Goal: Information Seeking & Learning: Learn about a topic

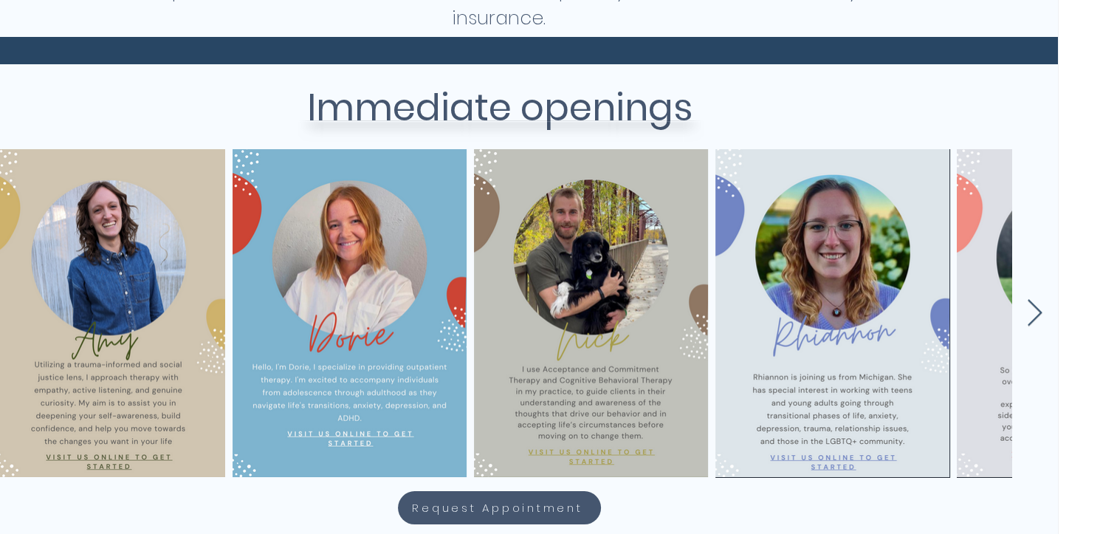
click at [1025, 326] on div "main content" at bounding box center [495, 309] width 1117 height 328
click at [1037, 314] on icon "Next Item" at bounding box center [1035, 312] width 15 height 27
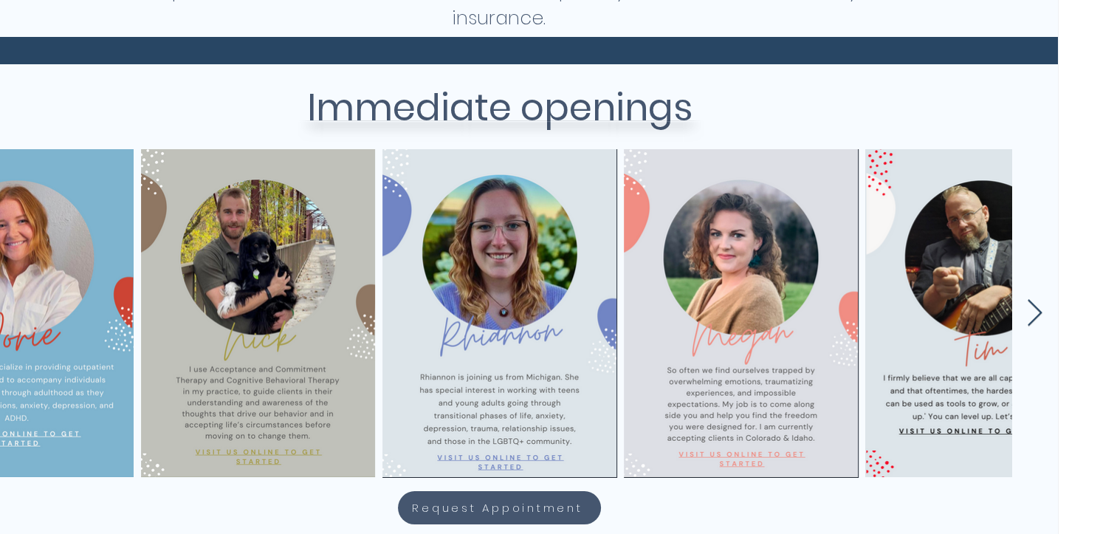
click at [1037, 314] on icon "Next Item" at bounding box center [1035, 312] width 15 height 27
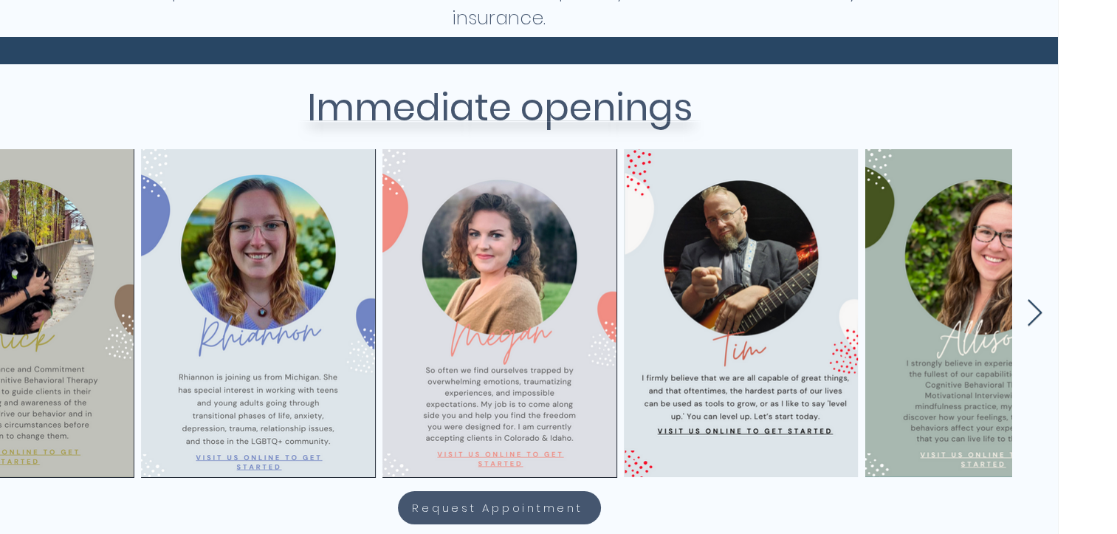
click at [1037, 314] on icon "Next Item" at bounding box center [1035, 312] width 15 height 27
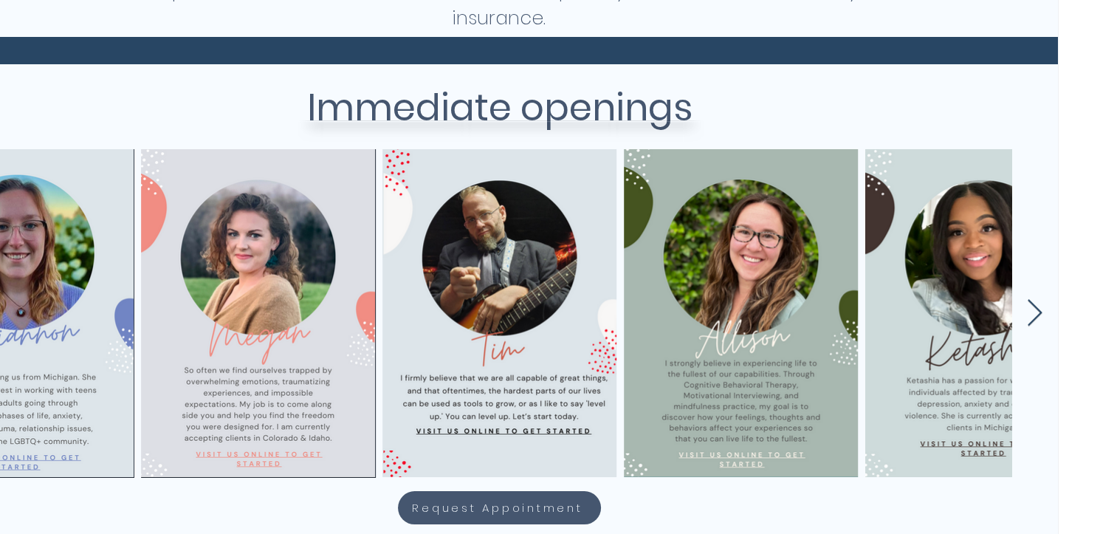
click at [1037, 314] on icon "Next Item" at bounding box center [1035, 312] width 15 height 27
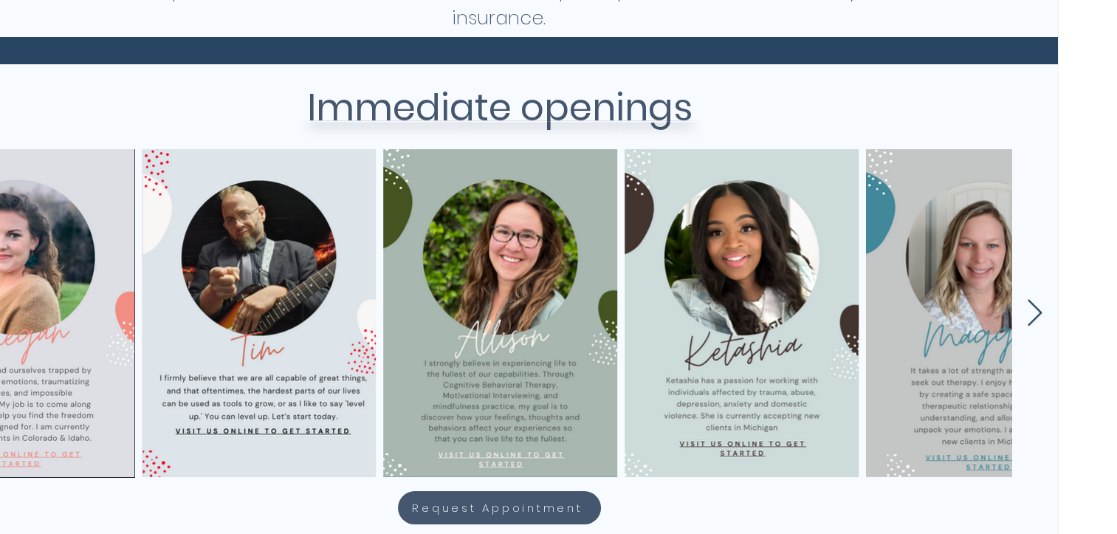
click at [1037, 314] on icon "Next Item" at bounding box center [1035, 312] width 15 height 27
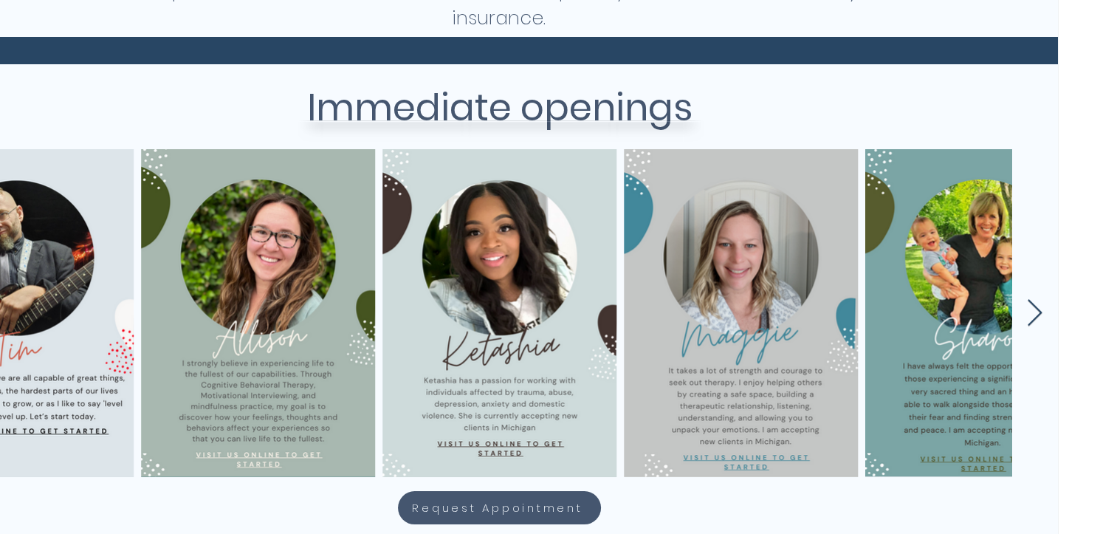
click at [1037, 314] on icon "Next Item" at bounding box center [1035, 312] width 15 height 27
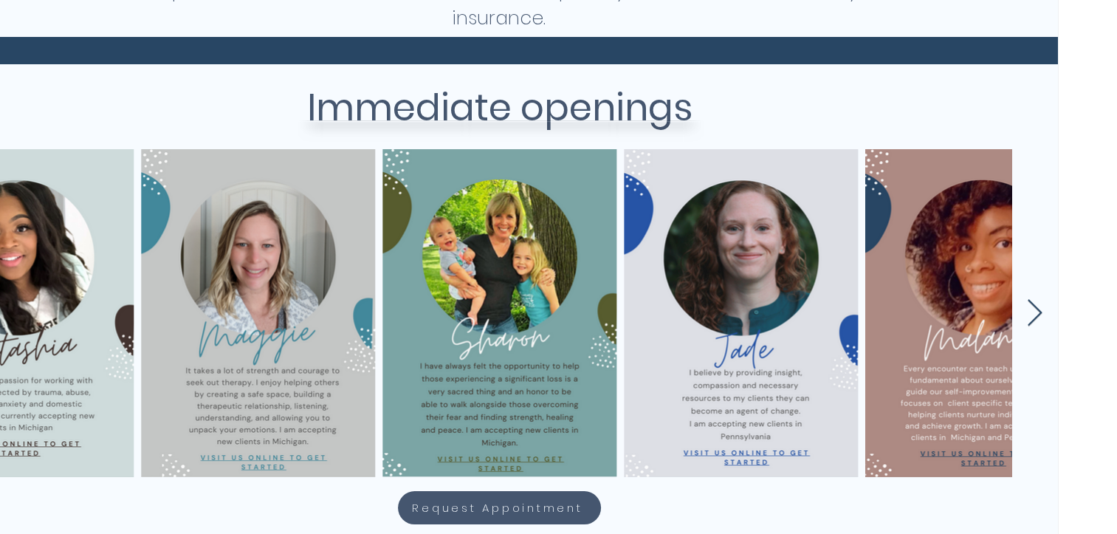
click at [1037, 314] on icon "Next Item" at bounding box center [1035, 312] width 15 height 27
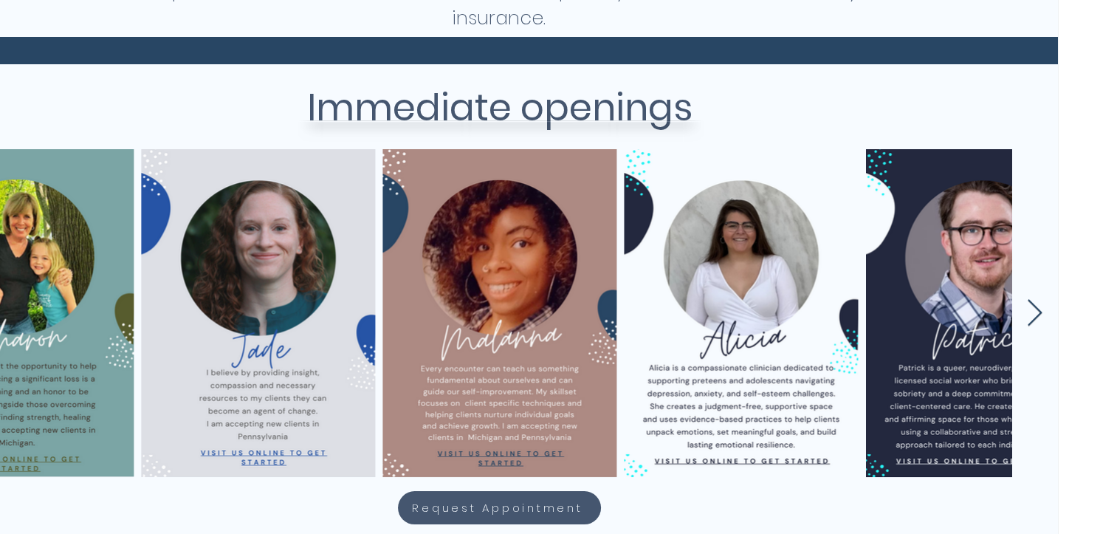
click at [1037, 314] on icon "Next Item" at bounding box center [1035, 312] width 15 height 27
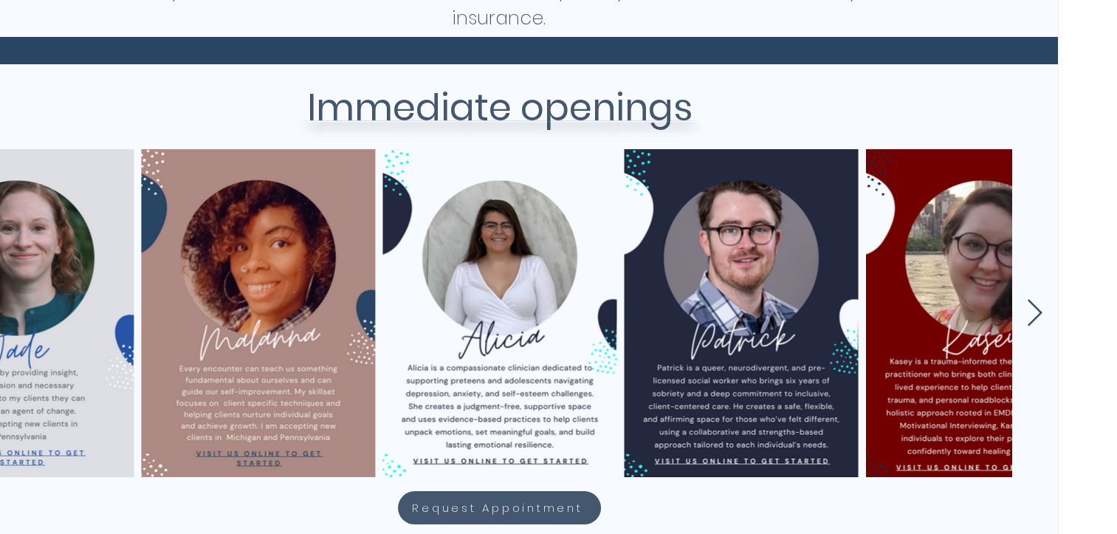
click at [1037, 314] on icon "Next Item" at bounding box center [1035, 312] width 15 height 27
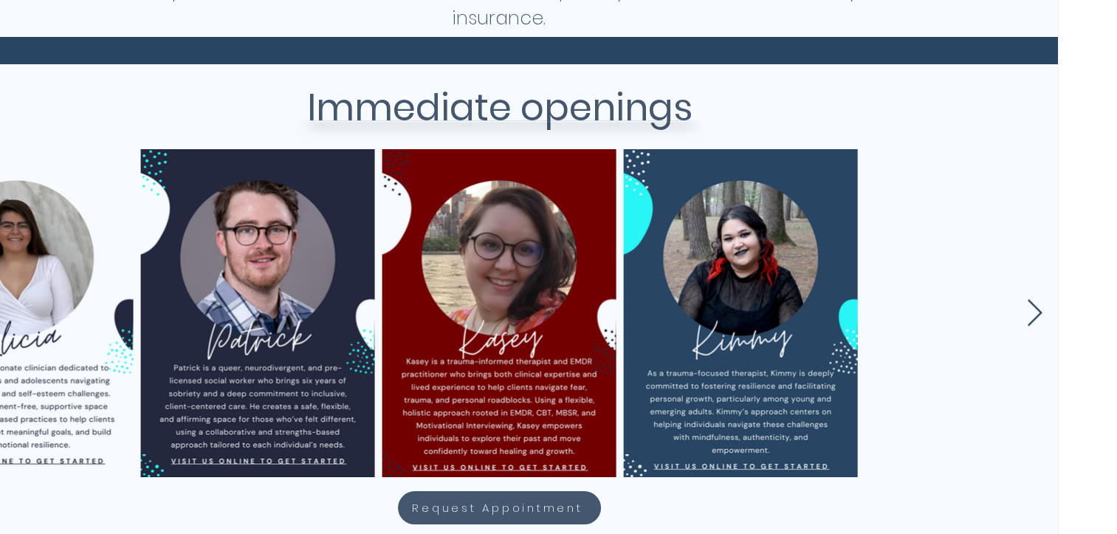
click at [1037, 314] on icon "Next Item" at bounding box center [1035, 312] width 15 height 27
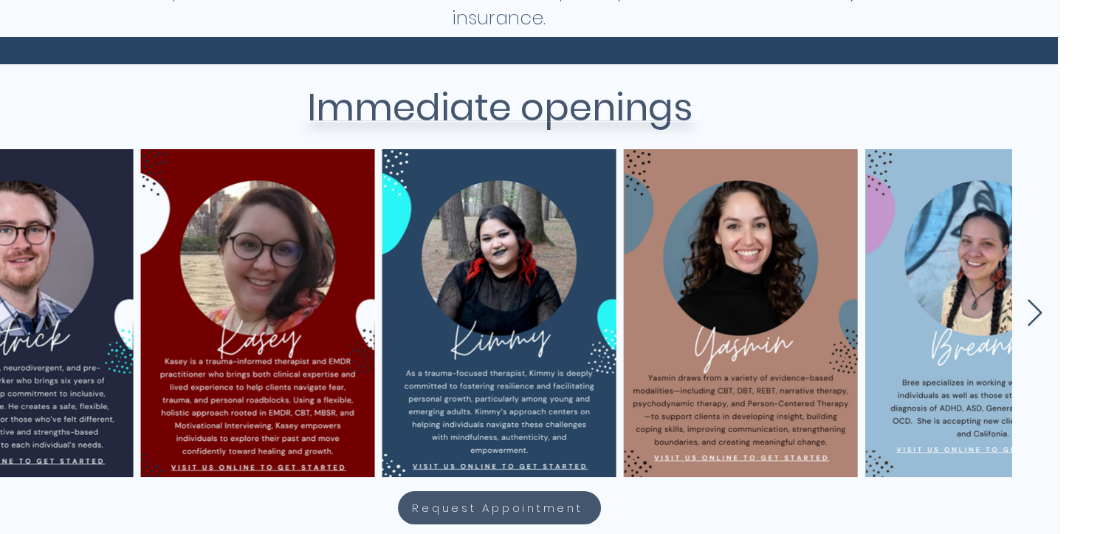
click at [1037, 314] on icon "Next Item" at bounding box center [1035, 312] width 15 height 27
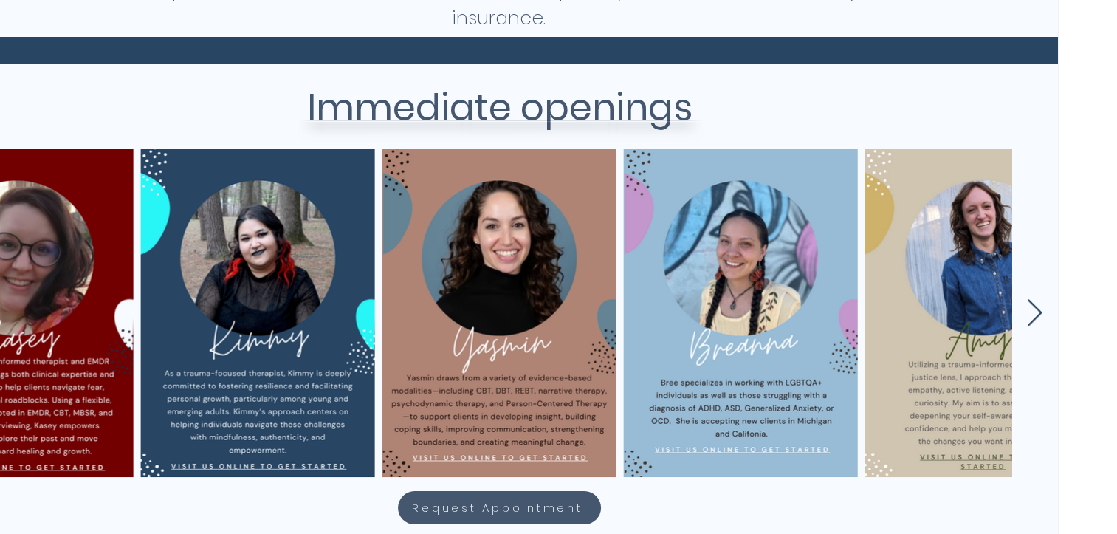
click at [1037, 314] on icon "Next Item" at bounding box center [1035, 312] width 15 height 27
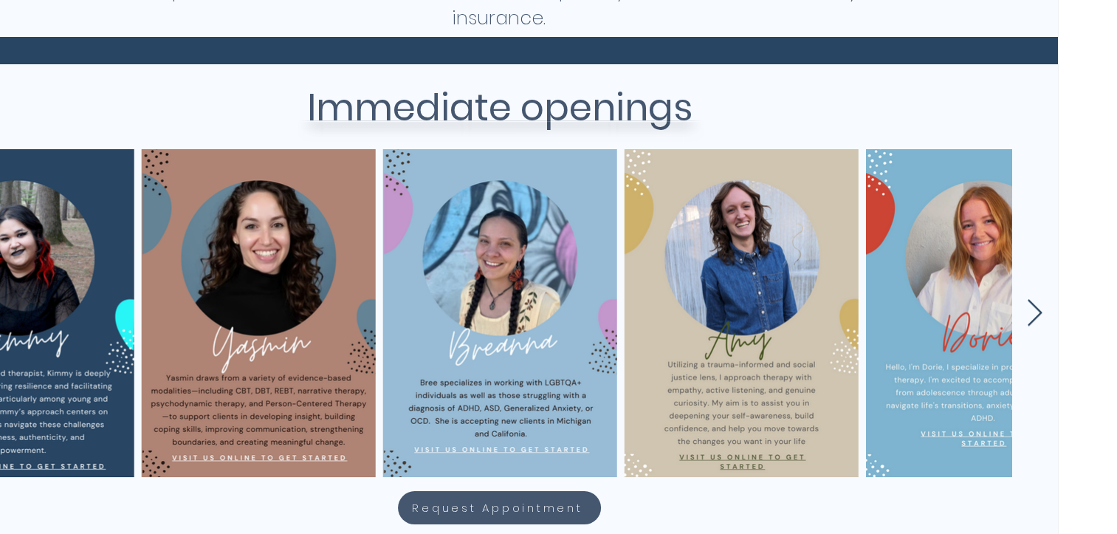
click at [1037, 314] on icon "Next Item" at bounding box center [1035, 312] width 15 height 27
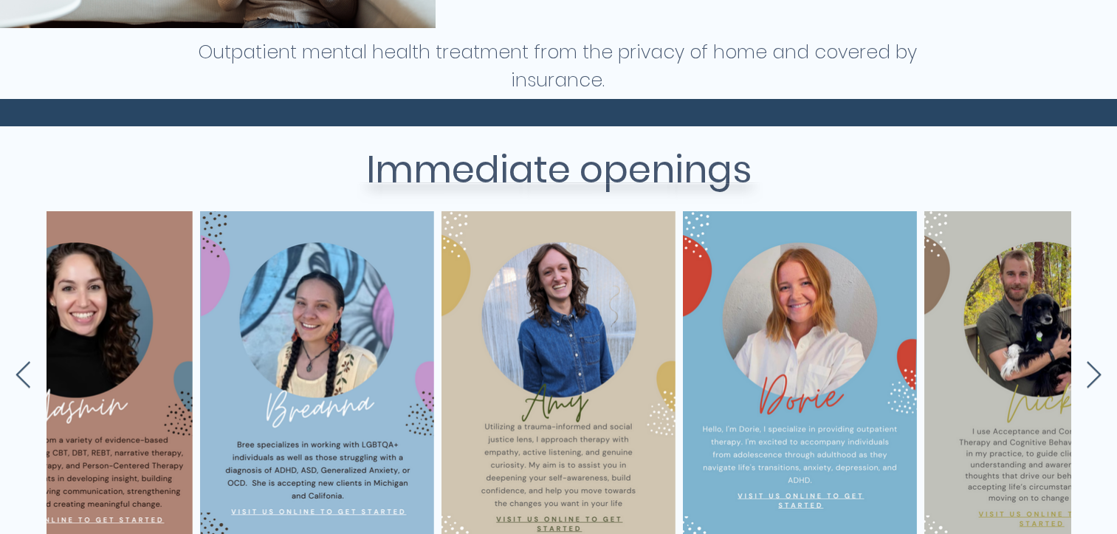
scroll to position [511, 0]
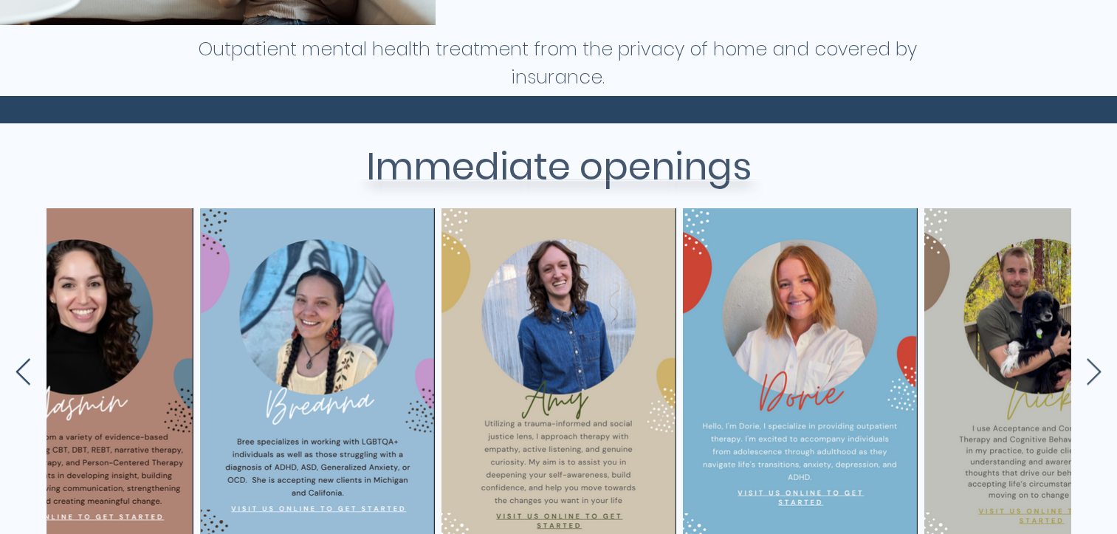
click at [30, 364] on icon "Previous Item" at bounding box center [23, 372] width 17 height 29
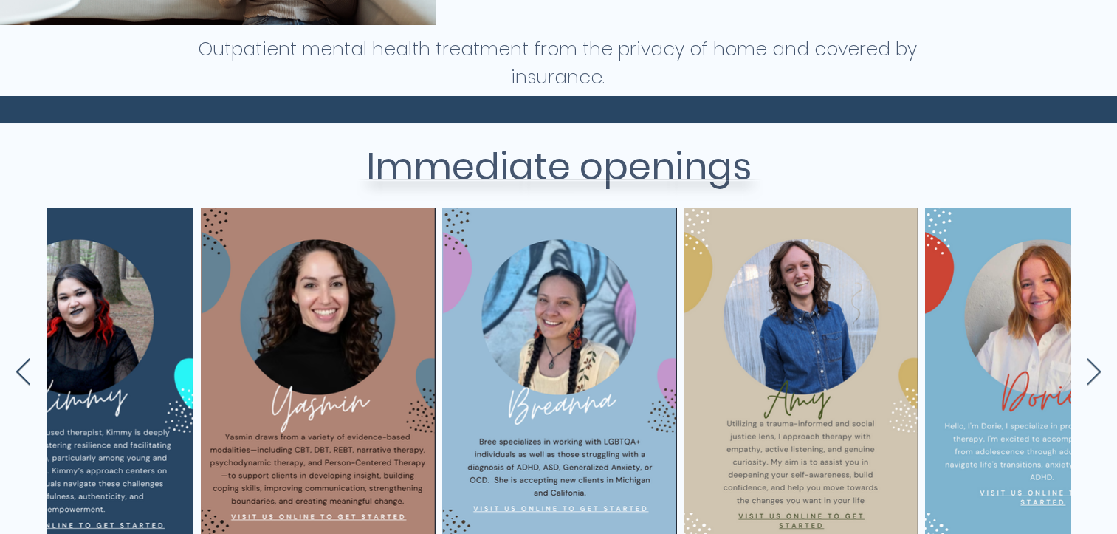
click at [30, 364] on icon "Previous Item" at bounding box center [23, 372] width 17 height 29
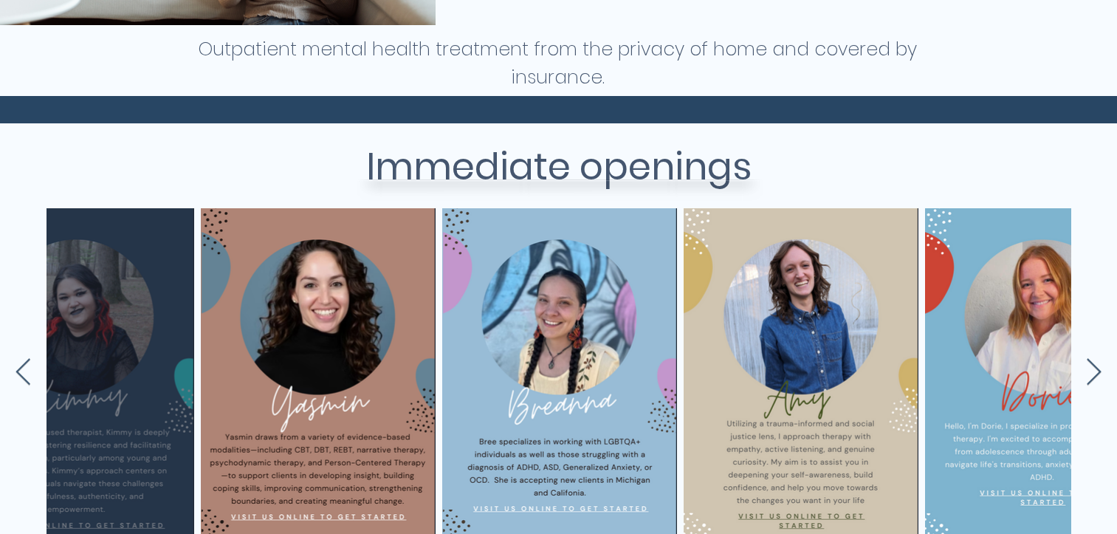
scroll to position [0, 3471]
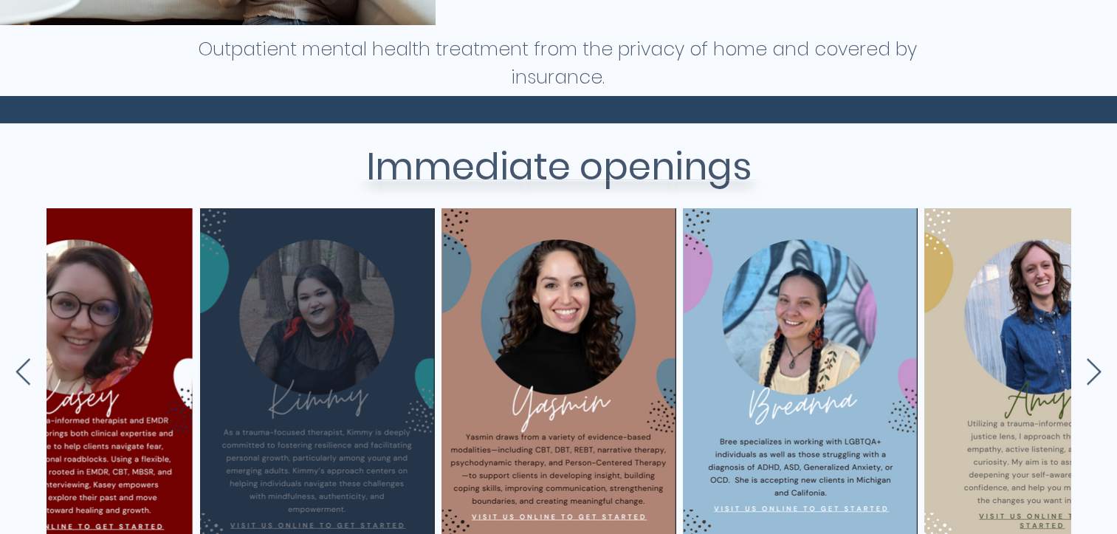
click at [319, 371] on div "main content" at bounding box center [317, 371] width 190 height 283
